Goal: Information Seeking & Learning: Learn about a topic

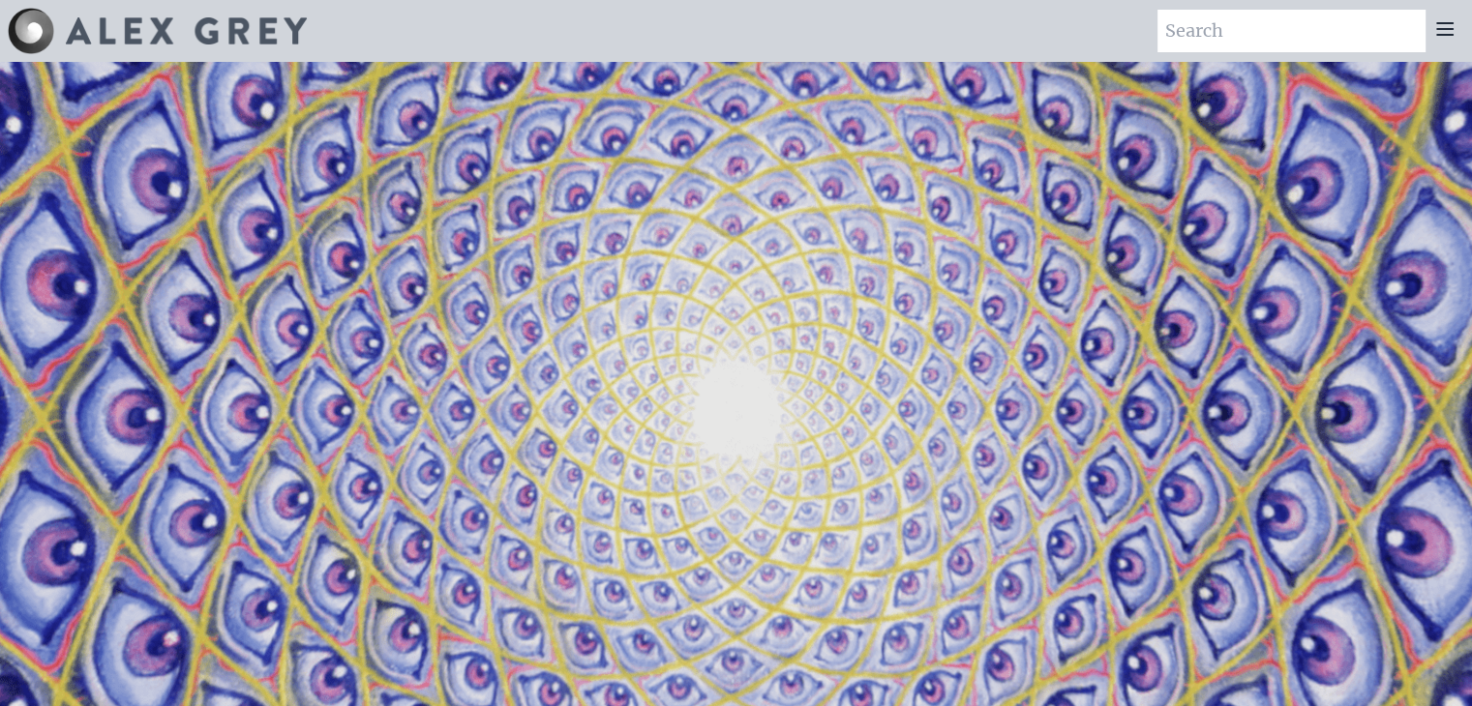
click at [1439, 33] on icon at bounding box center [1444, 28] width 23 height 23
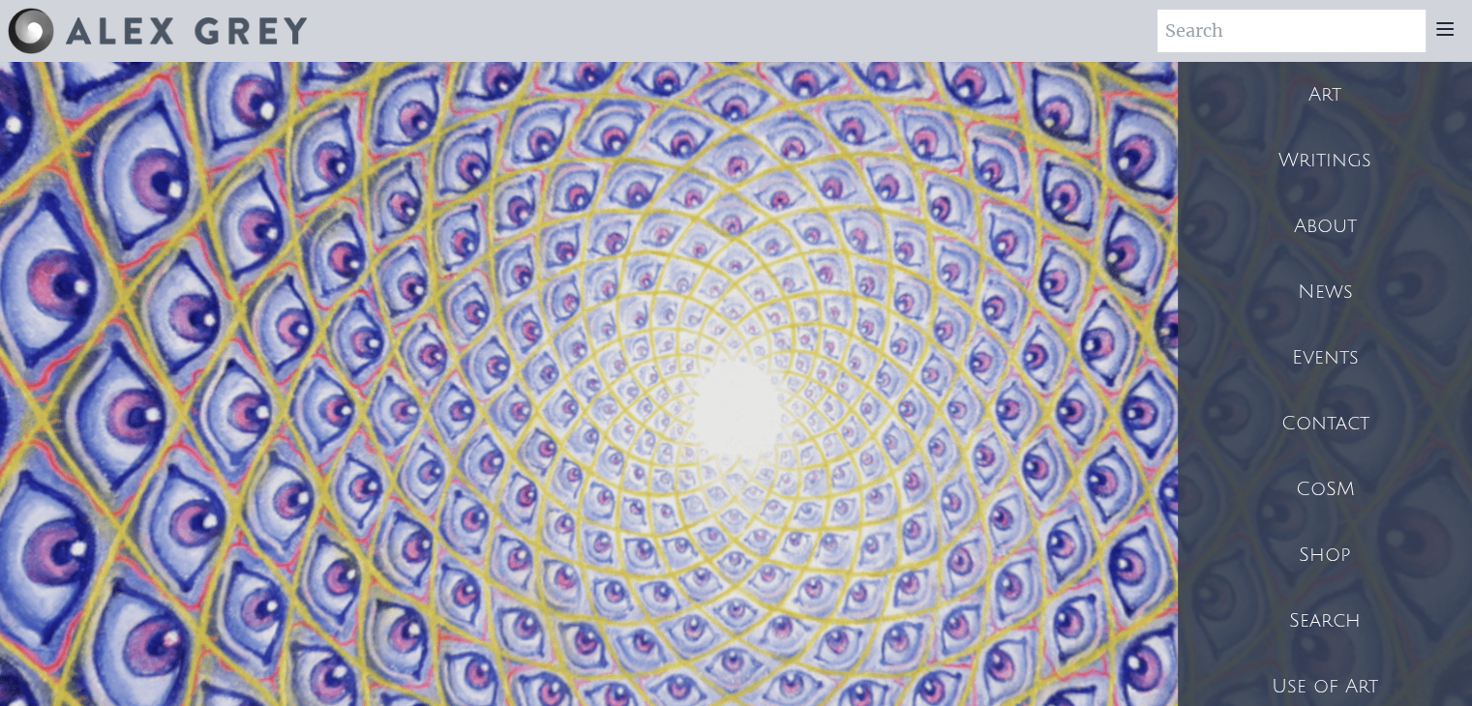
click at [1349, 86] on div "Art" at bounding box center [1325, 95] width 294 height 66
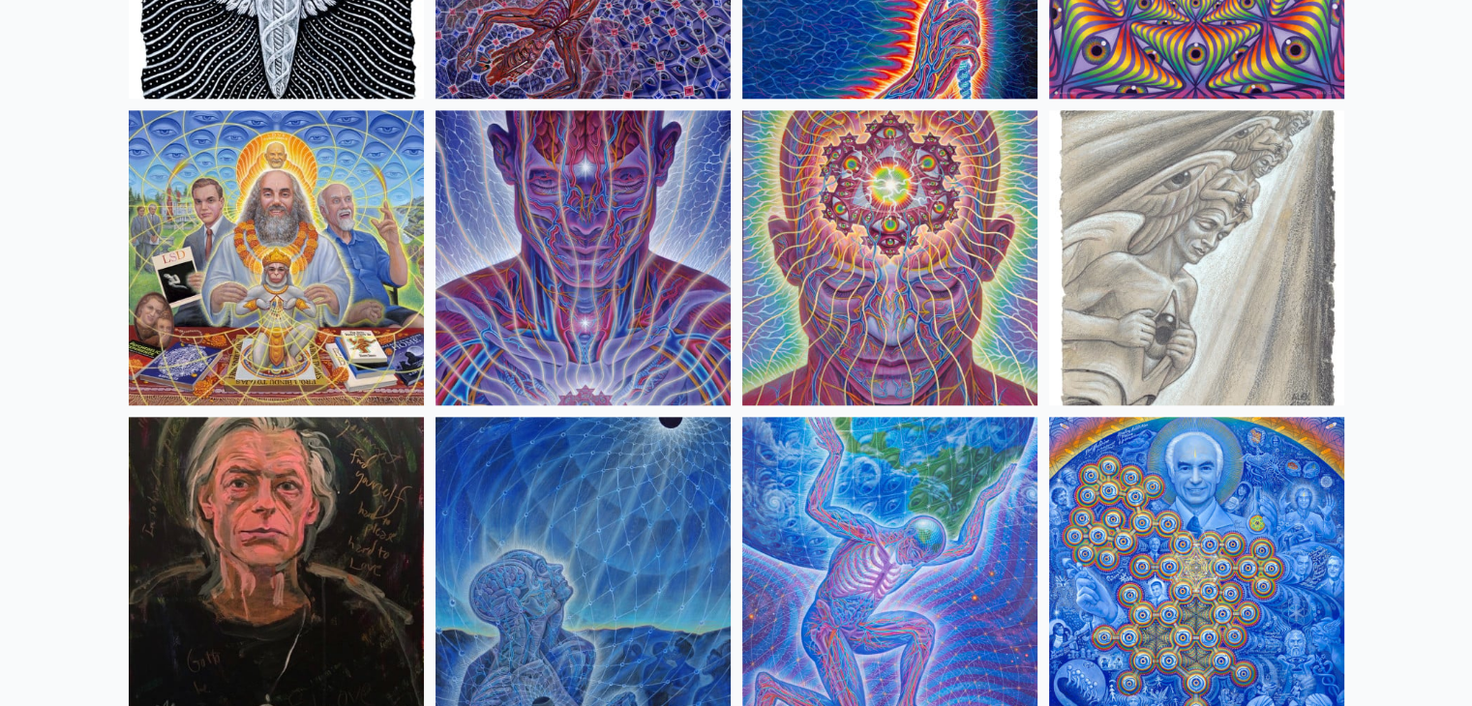
scroll to position [2253, 0]
click at [563, 305] on img at bounding box center [582, 257] width 295 height 295
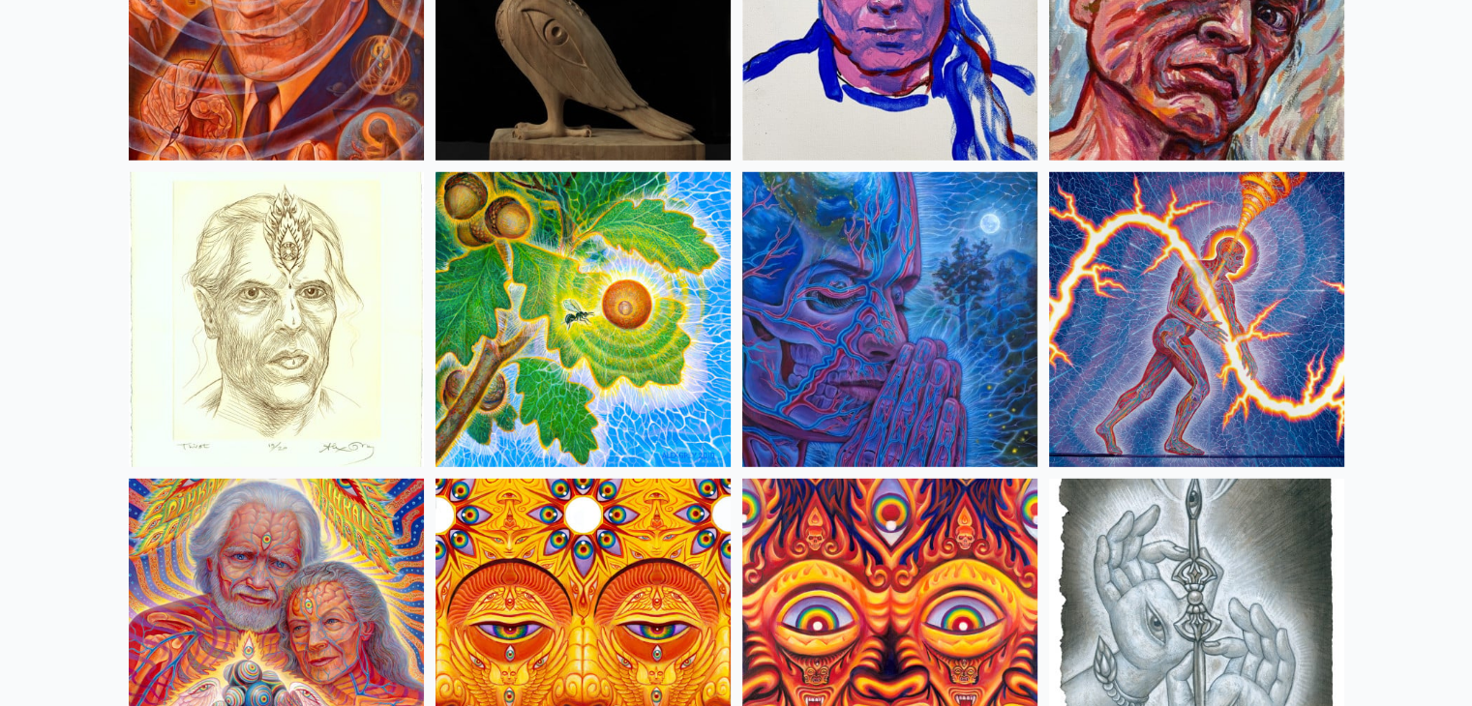
scroll to position [5562, 0]
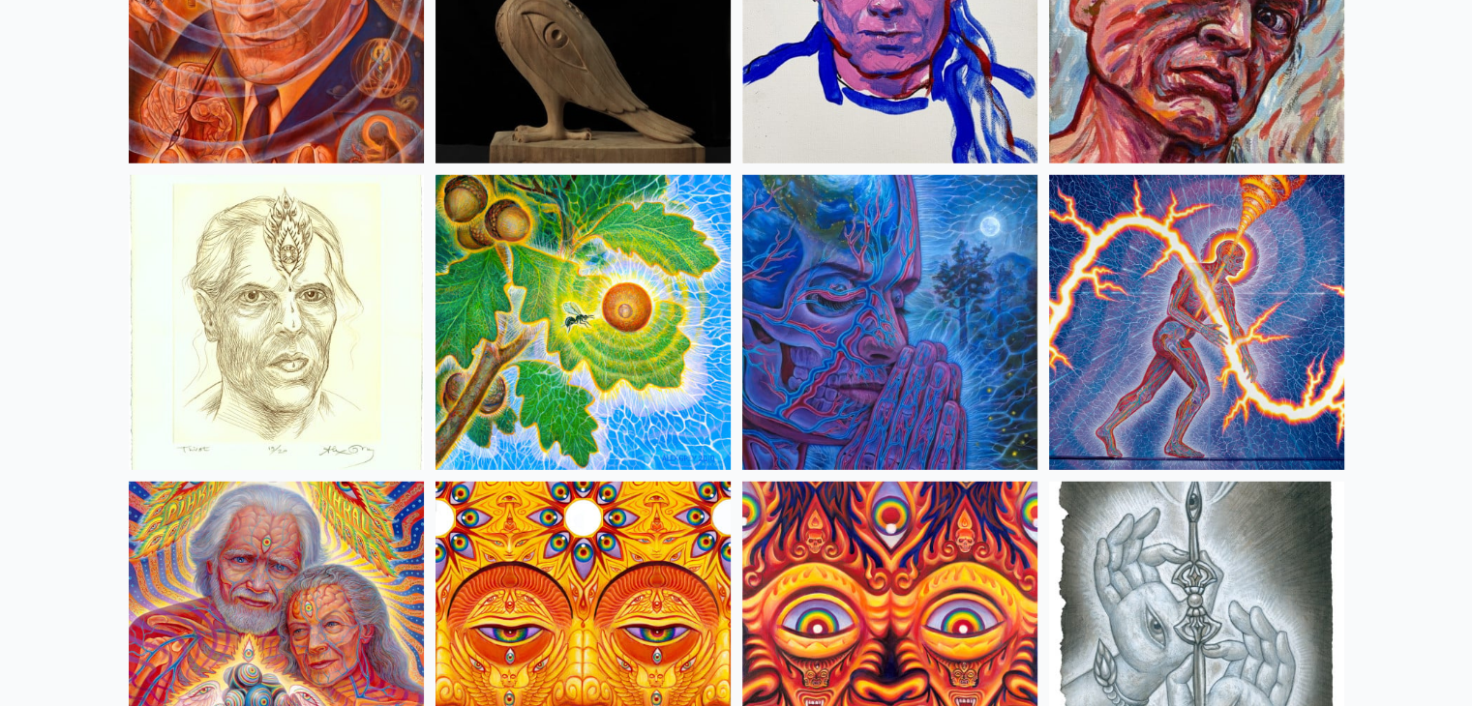
click at [910, 319] on img at bounding box center [889, 322] width 295 height 295
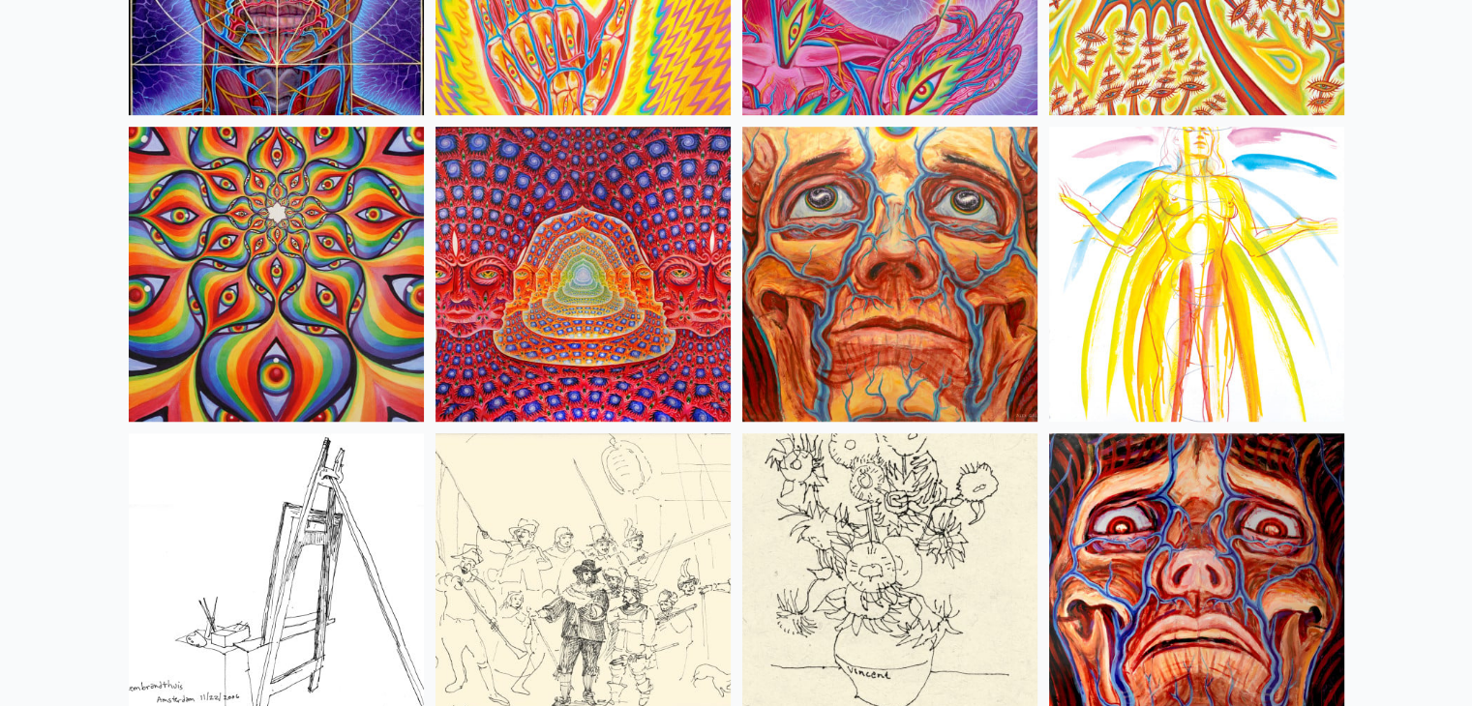
scroll to position [8690, 0]
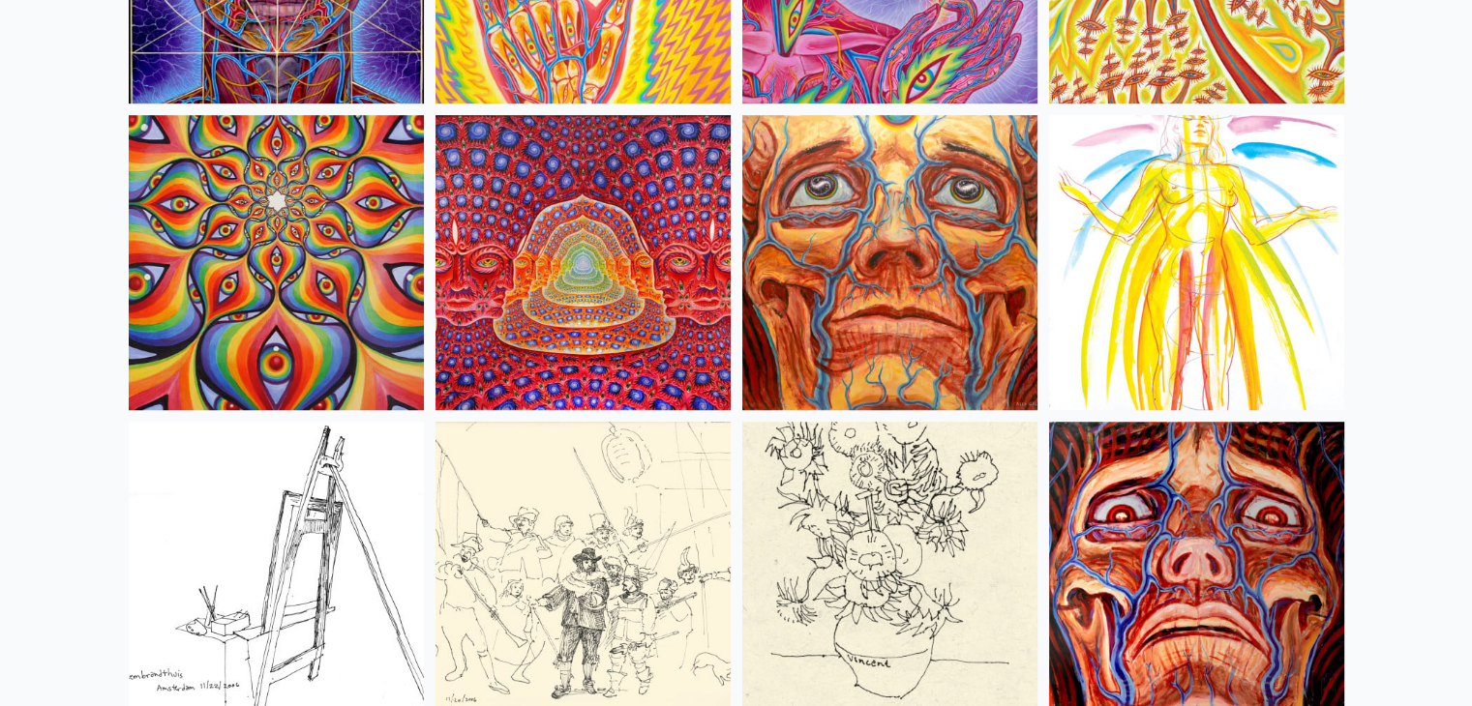
click at [842, 239] on img at bounding box center [889, 262] width 295 height 295
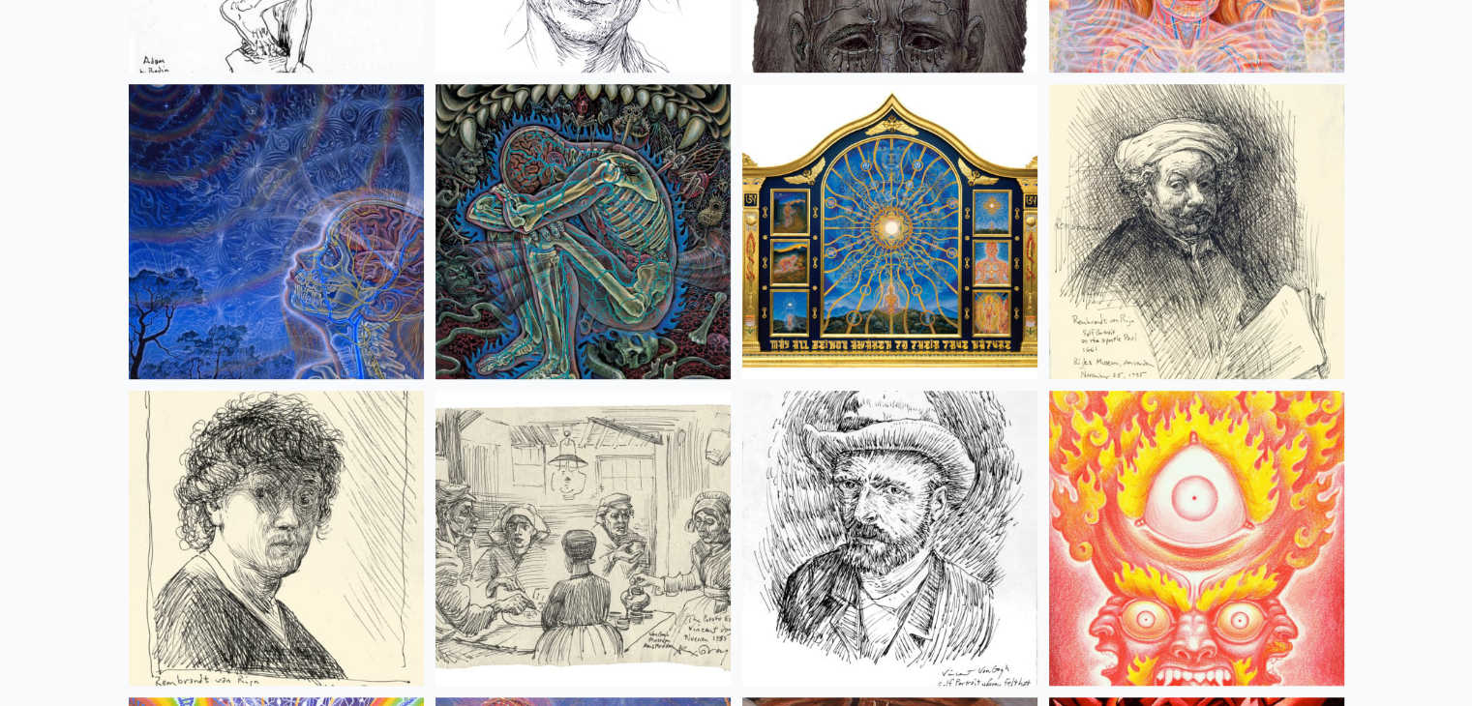
scroll to position [16085, 0]
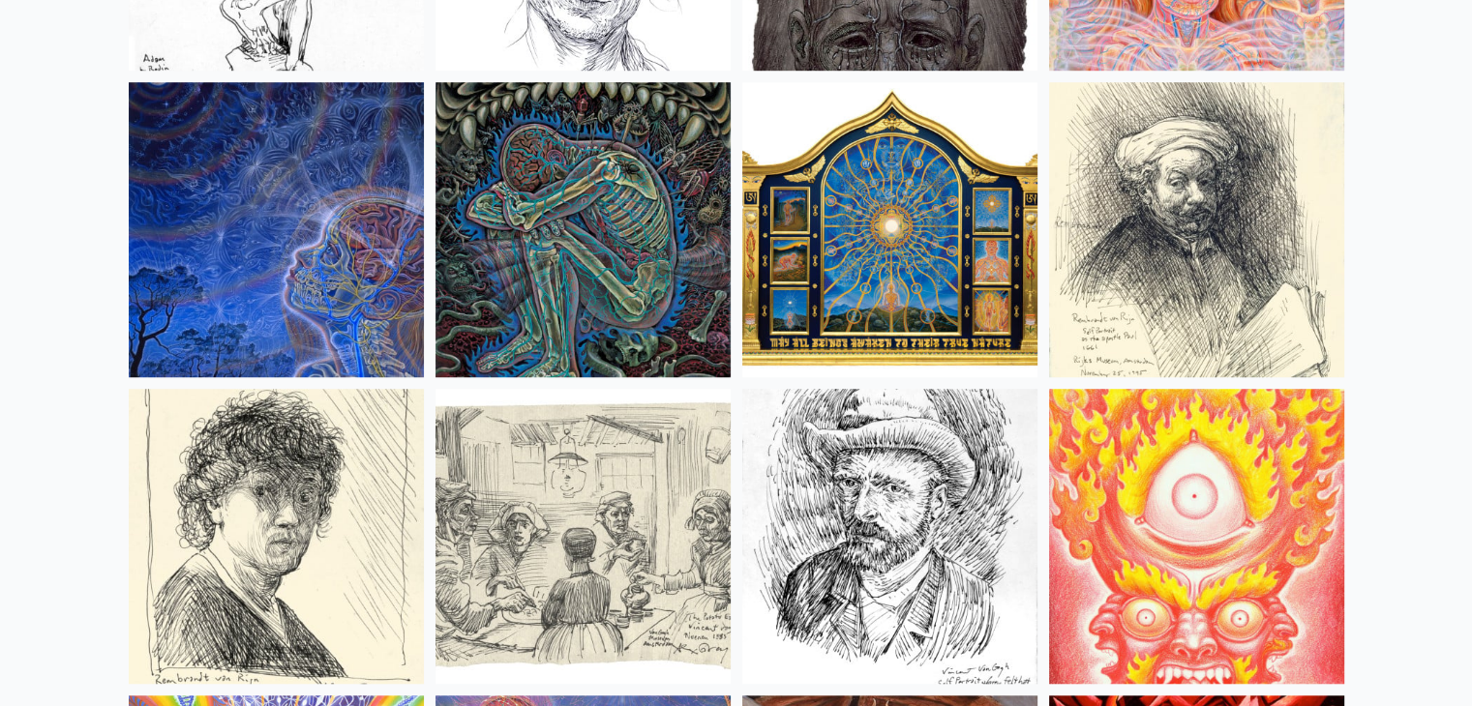
click at [259, 287] on img at bounding box center [276, 229] width 295 height 295
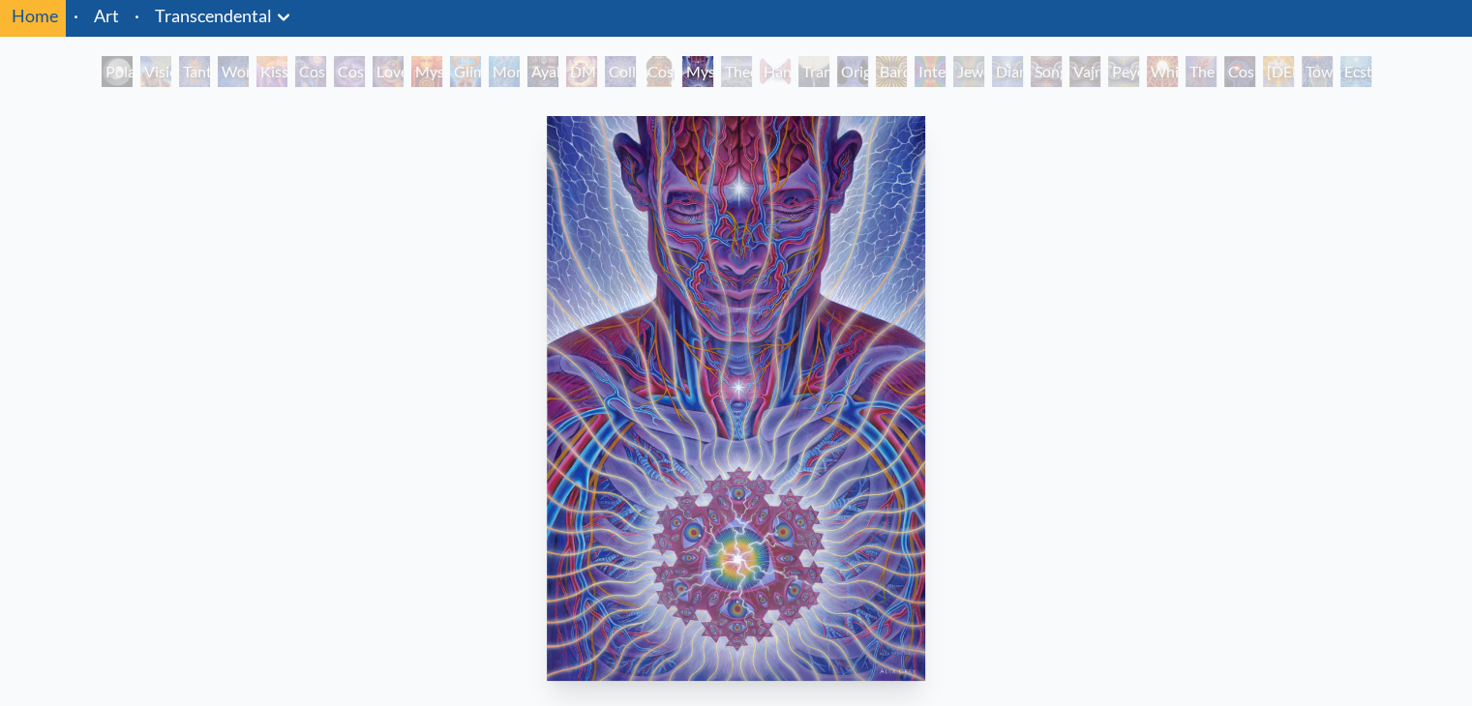
scroll to position [35, 0]
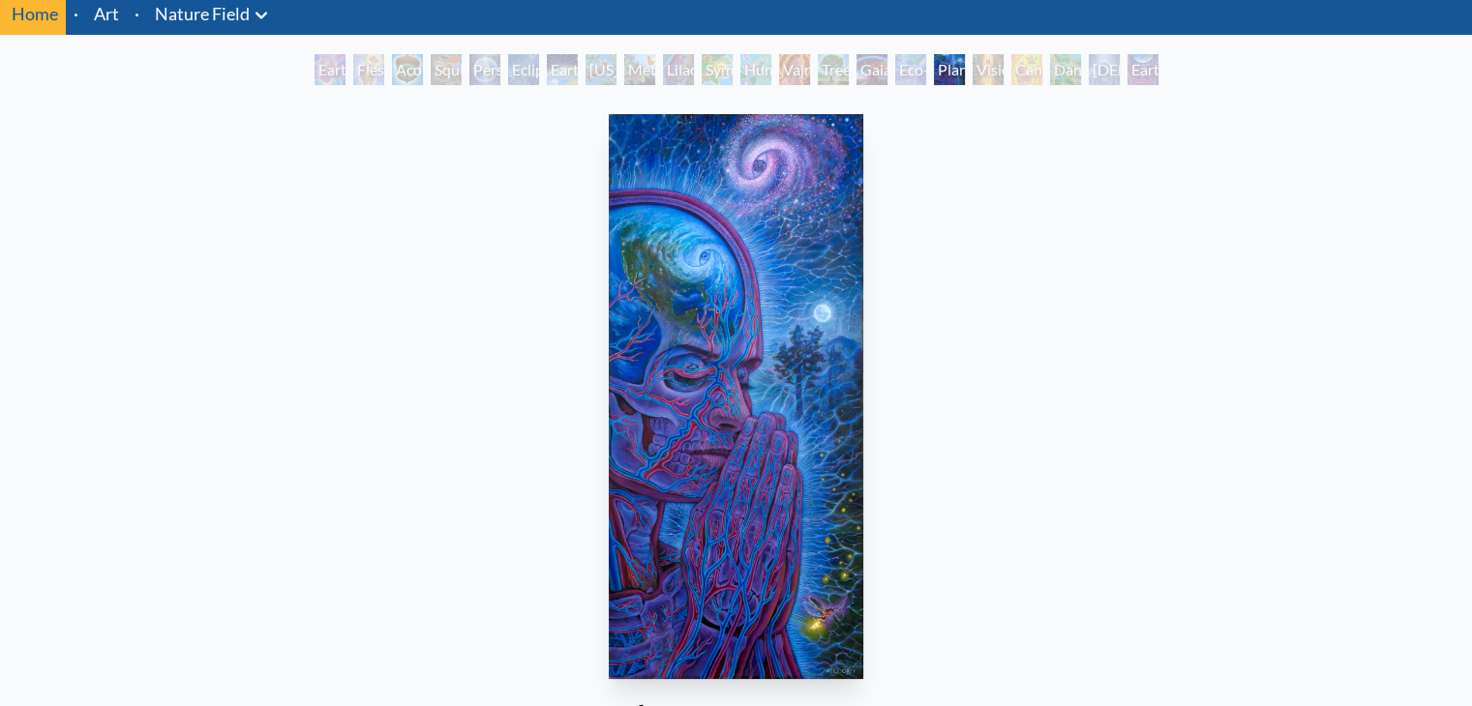
scroll to position [70, 0]
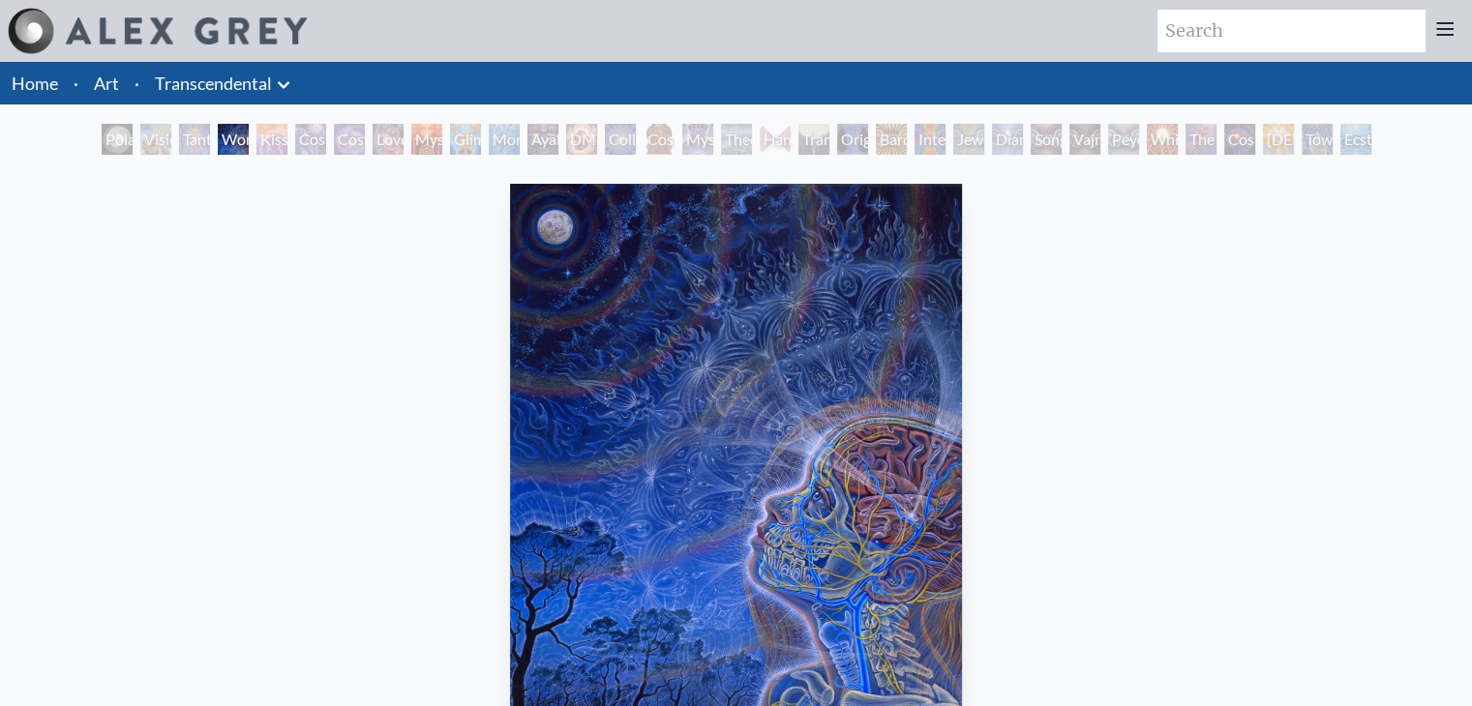
click at [1447, 32] on icon at bounding box center [1444, 28] width 23 height 23
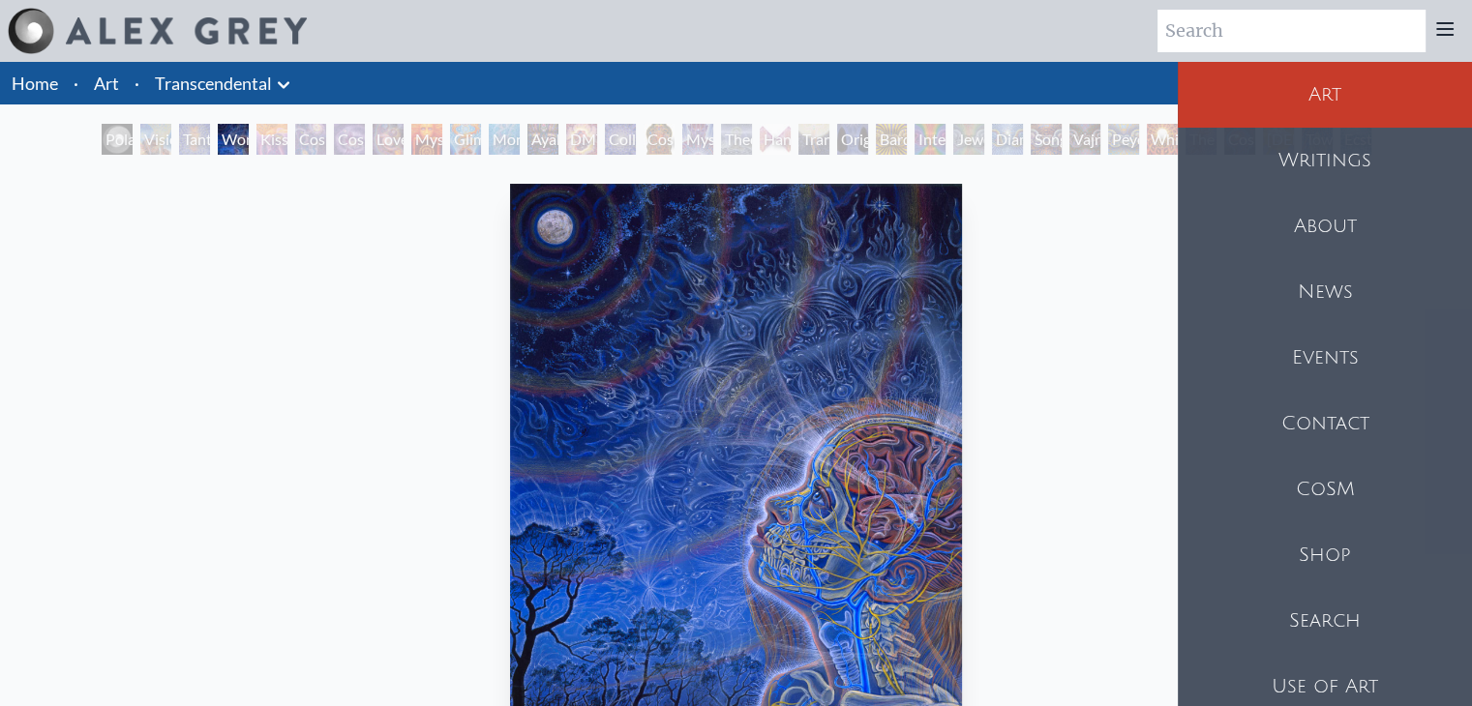
click at [1304, 692] on div "Use of Art" at bounding box center [1325, 687] width 294 height 66
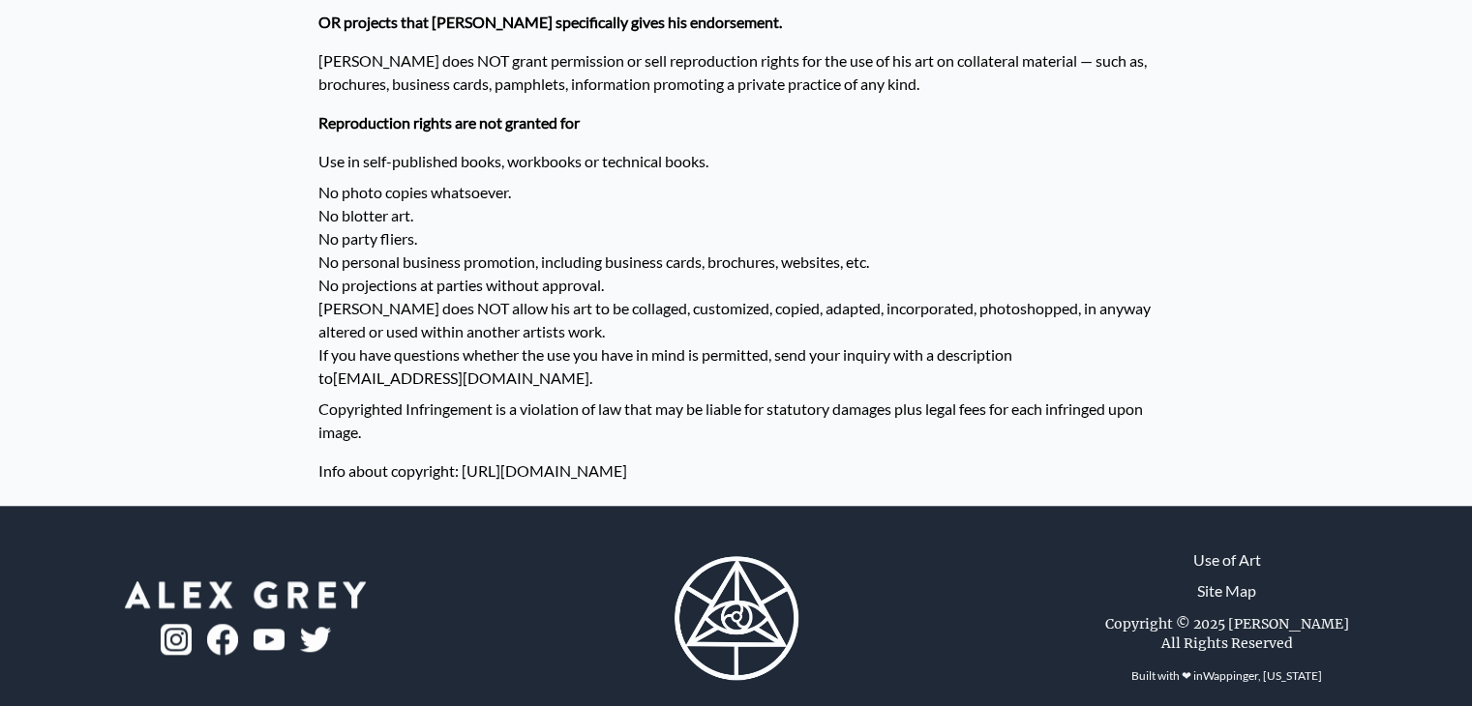
scroll to position [1672, 0]
